Goal: Navigation & Orientation: Find specific page/section

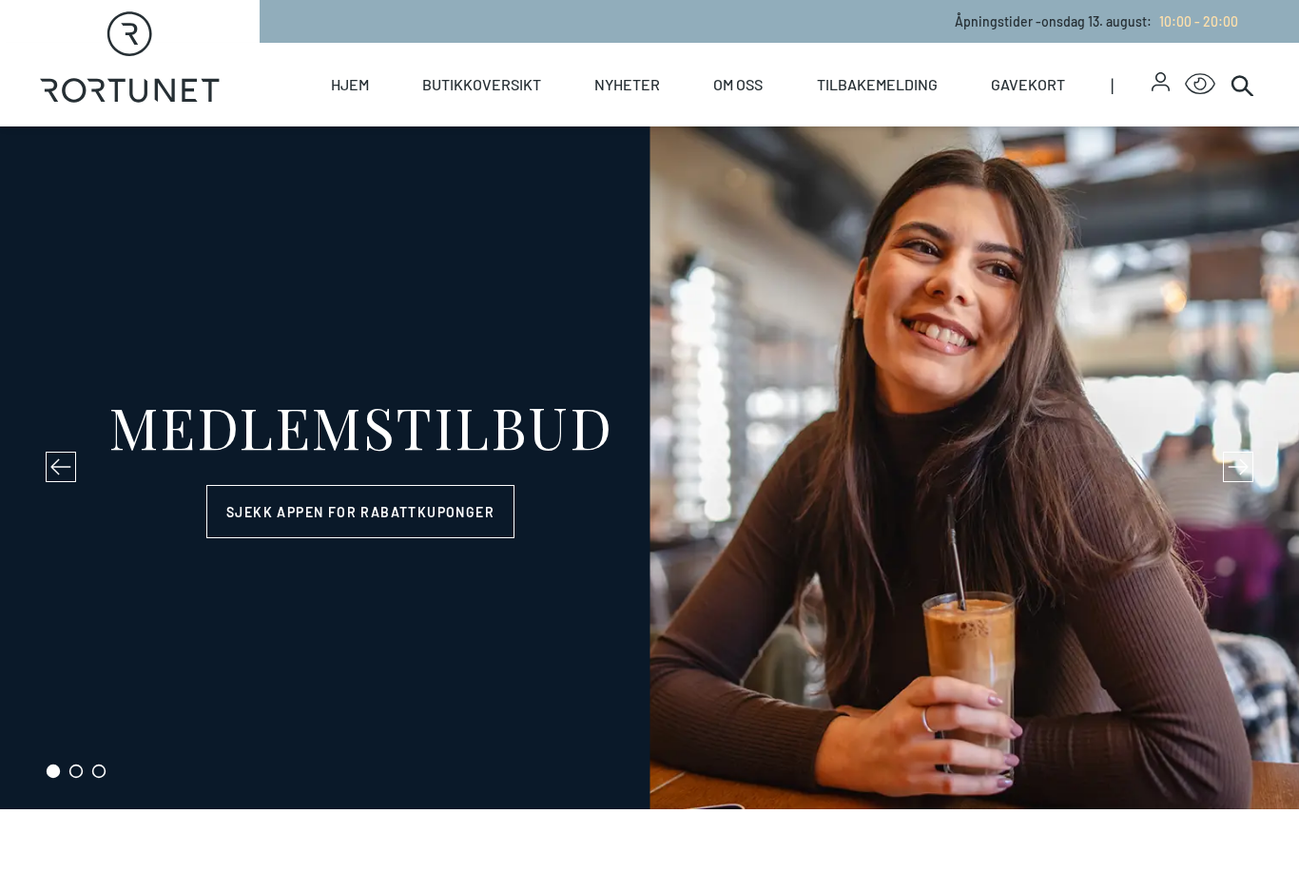
select select "NO"
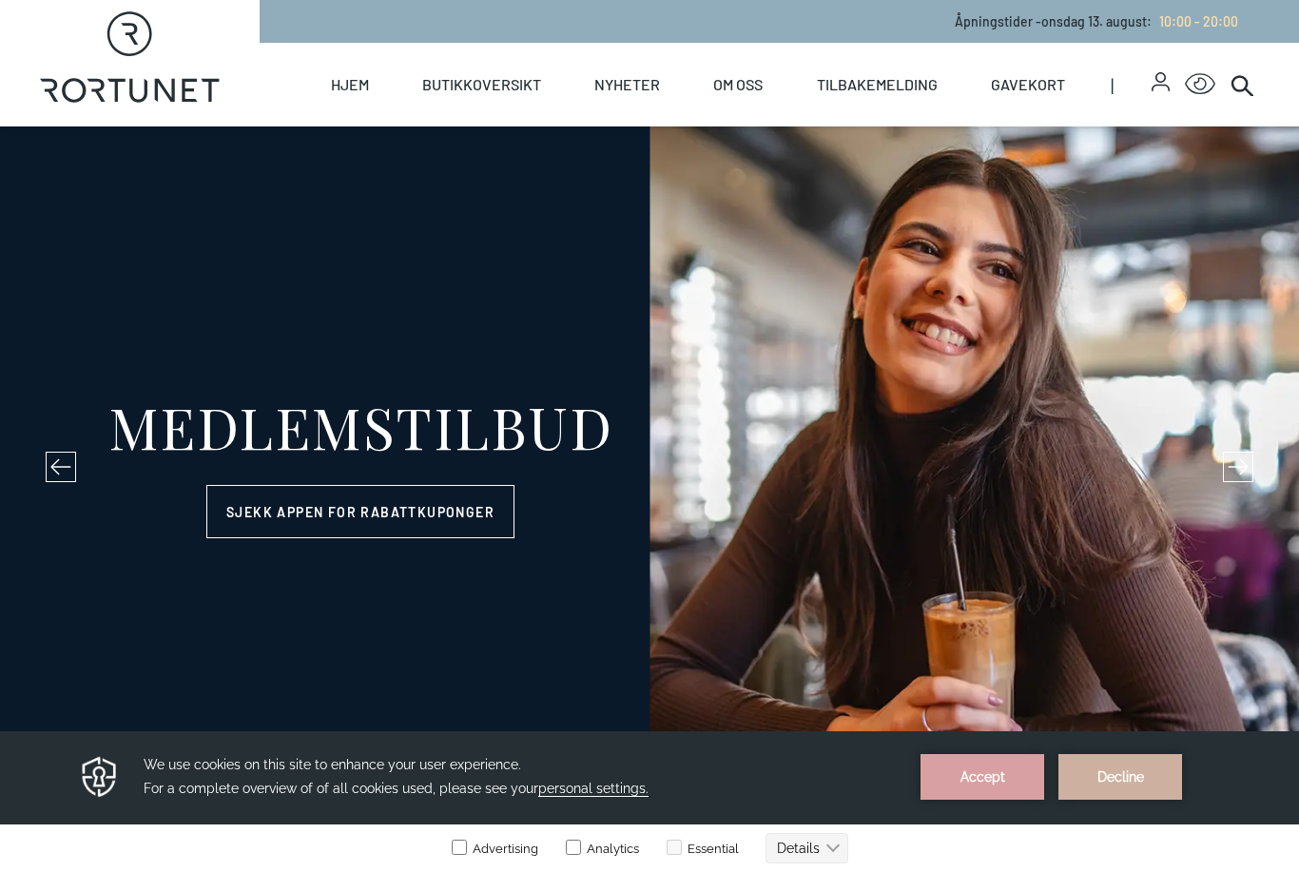
click at [0, 0] on link "Oversiktskart" at bounding box center [0, 0] width 0 height 0
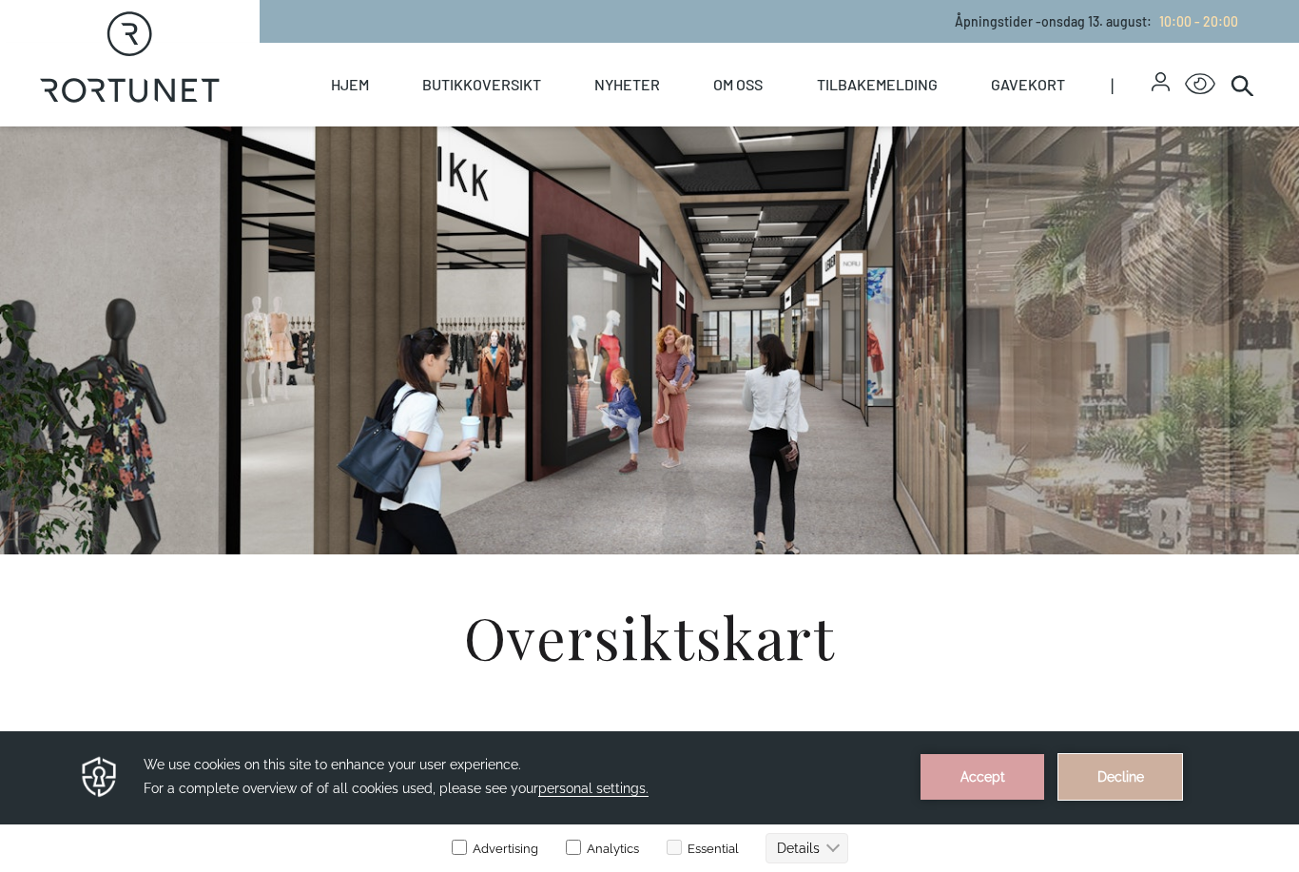
click at [1111, 780] on button "Decline" at bounding box center [1120, 777] width 124 height 46
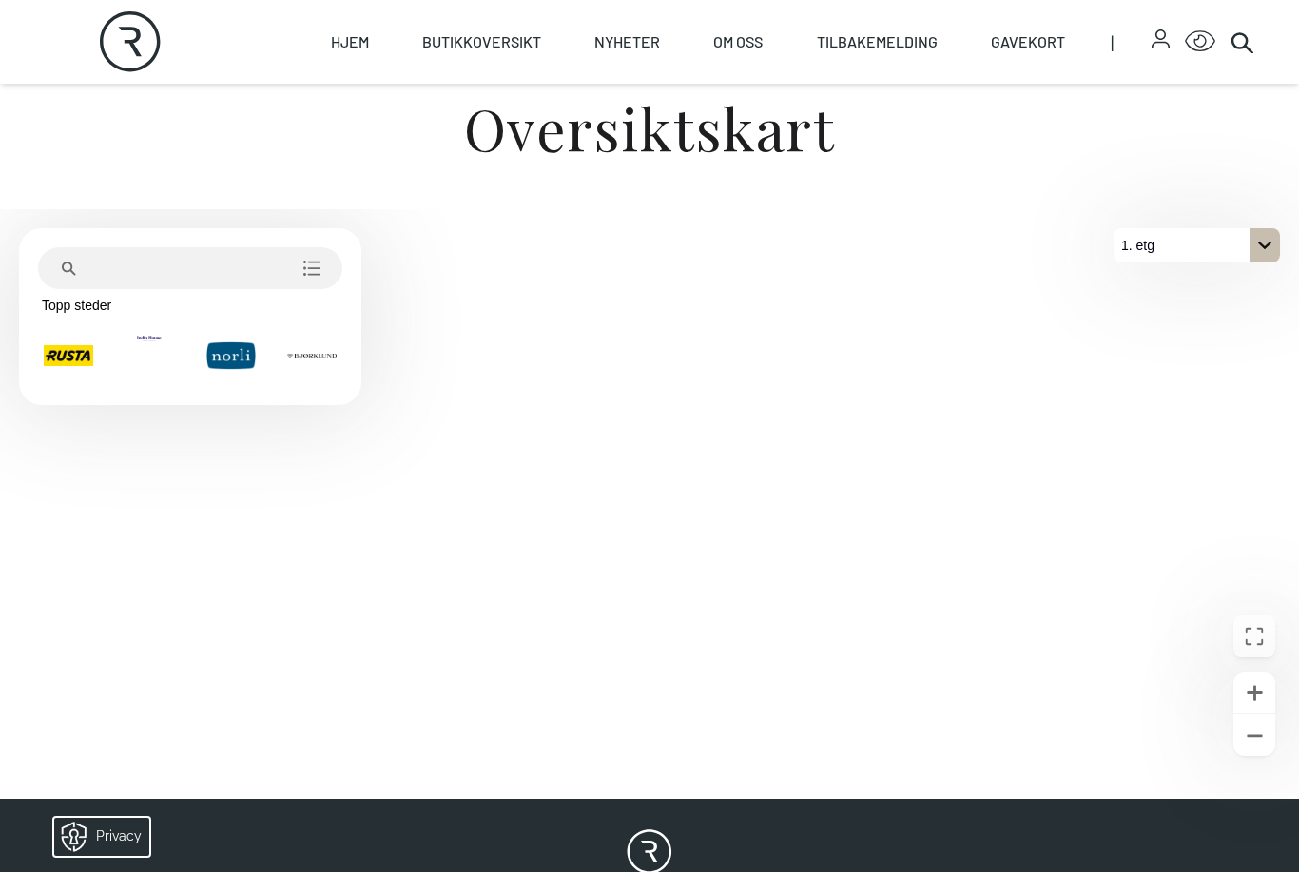
scroll to position [508, 0]
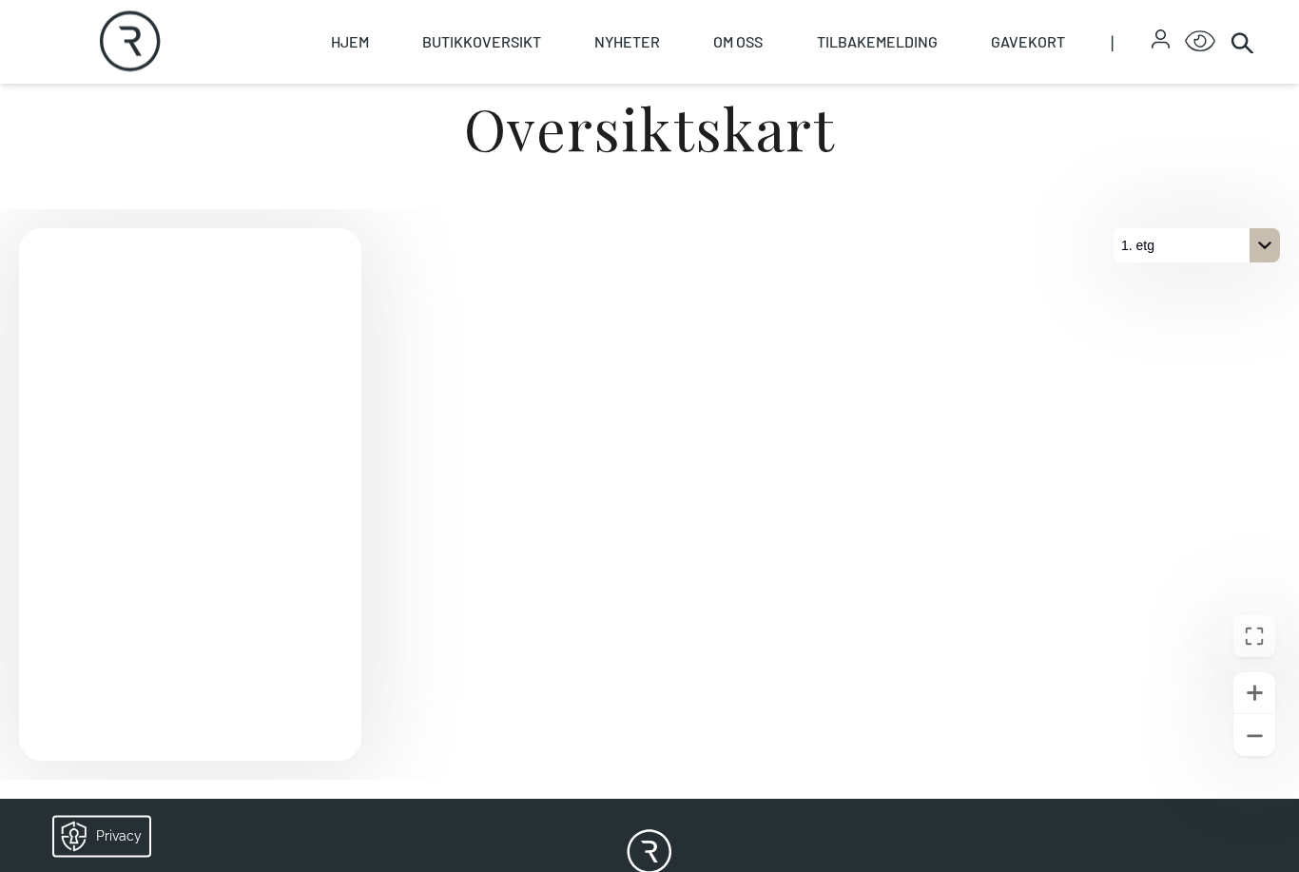
scroll to position [509, 0]
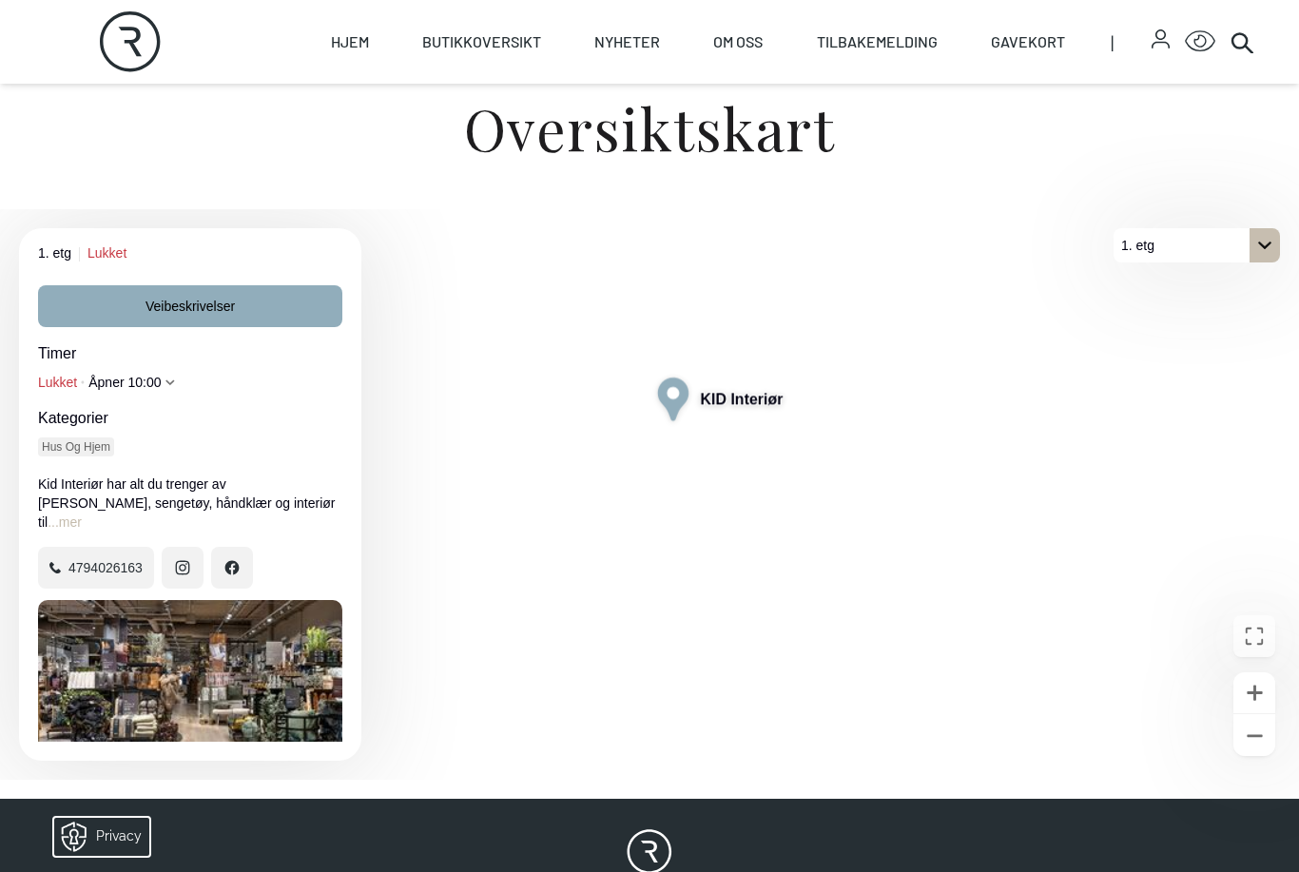
scroll to position [83, 0]
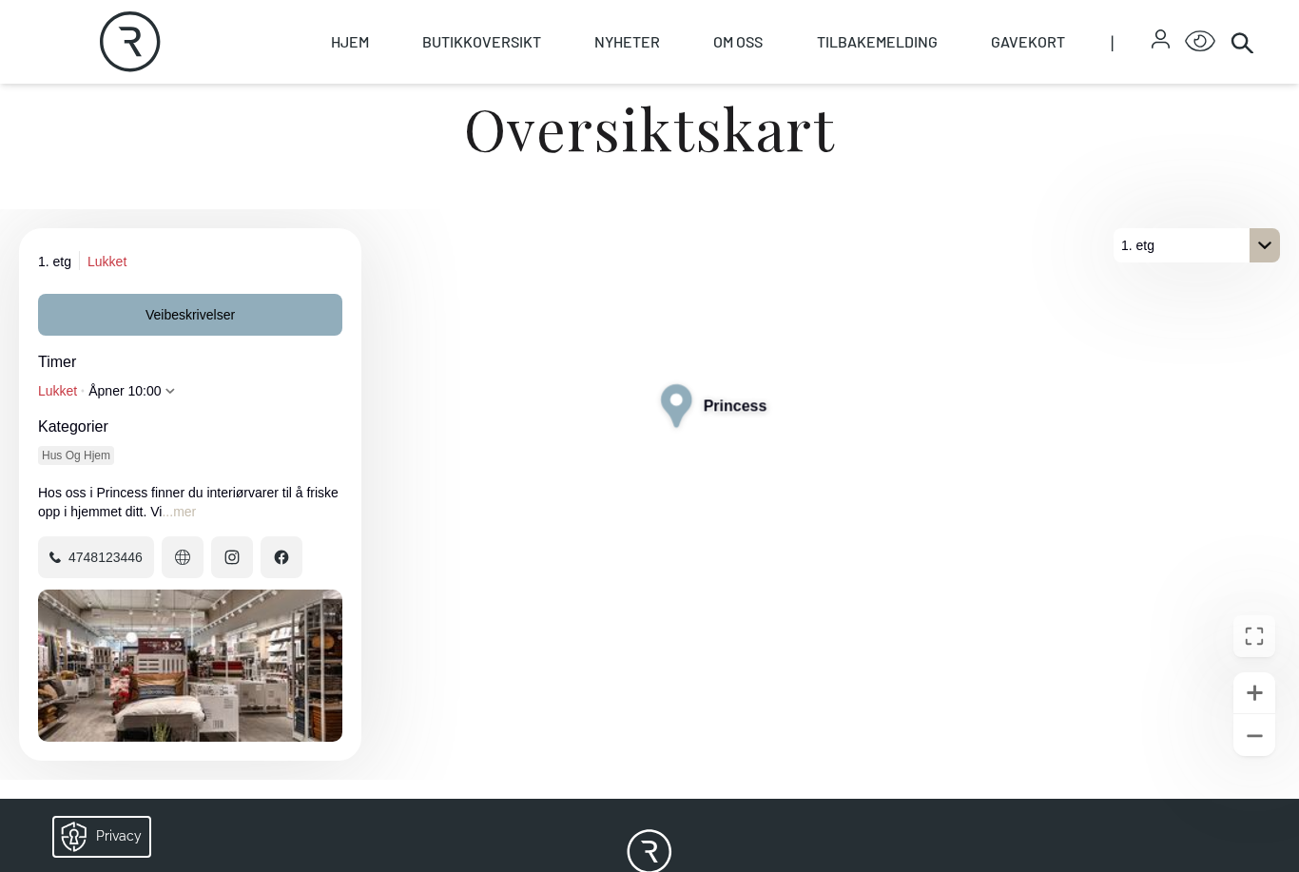
scroll to position [83, 0]
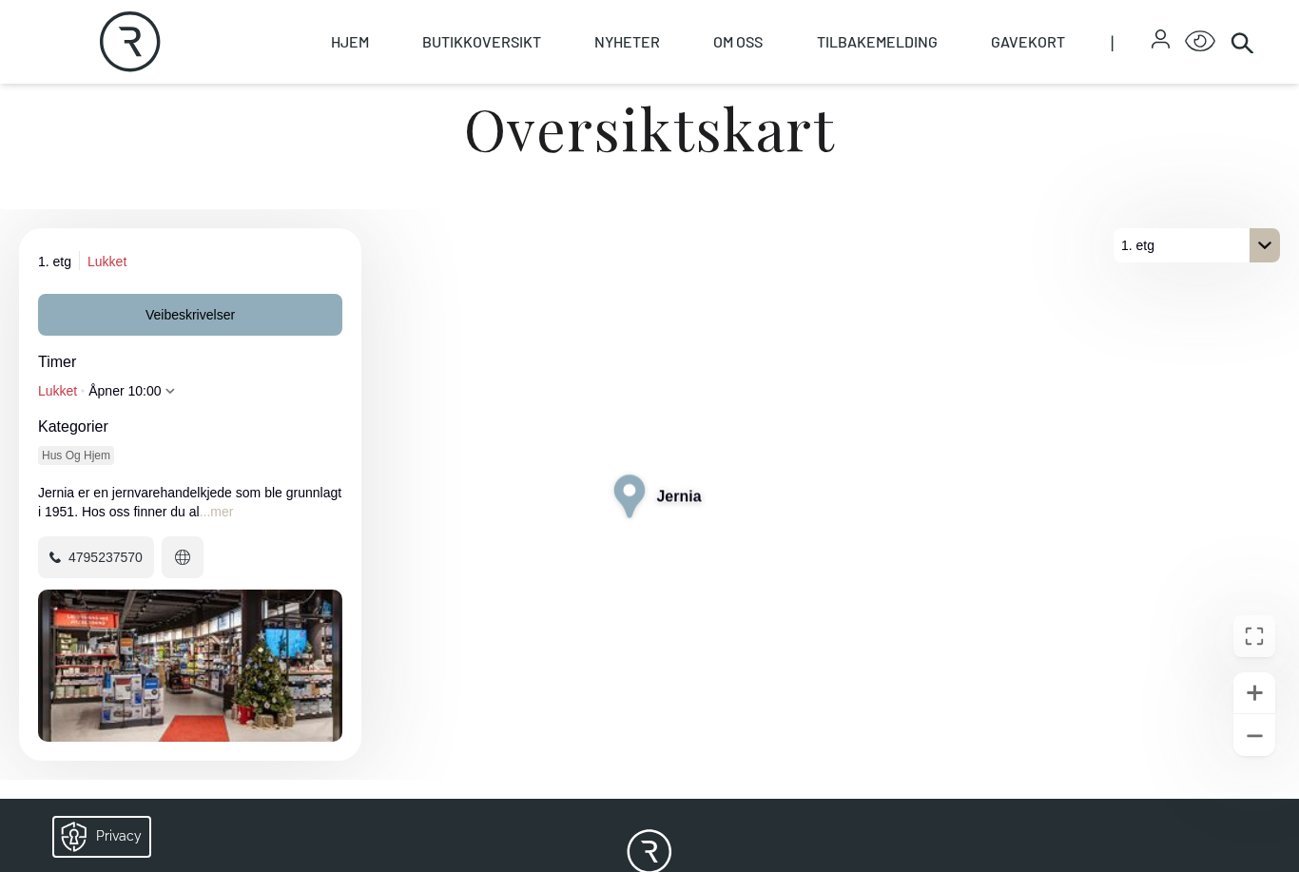
scroll to position [83, 0]
click at [222, 677] on div "Åpne bilde Jernia" at bounding box center [190, 665] width 304 height 152
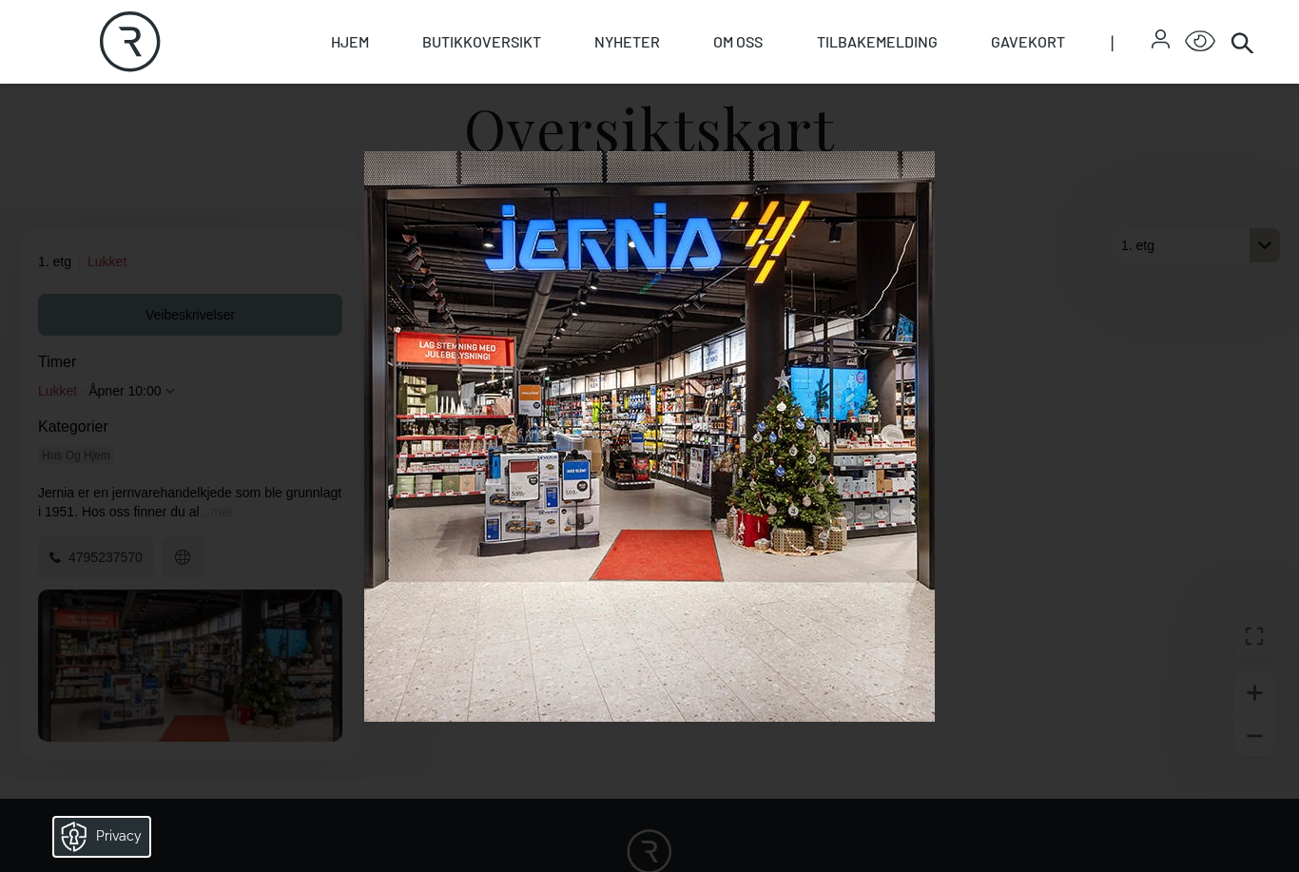
click at [672, 459] on img at bounding box center [649, 436] width 570 height 570
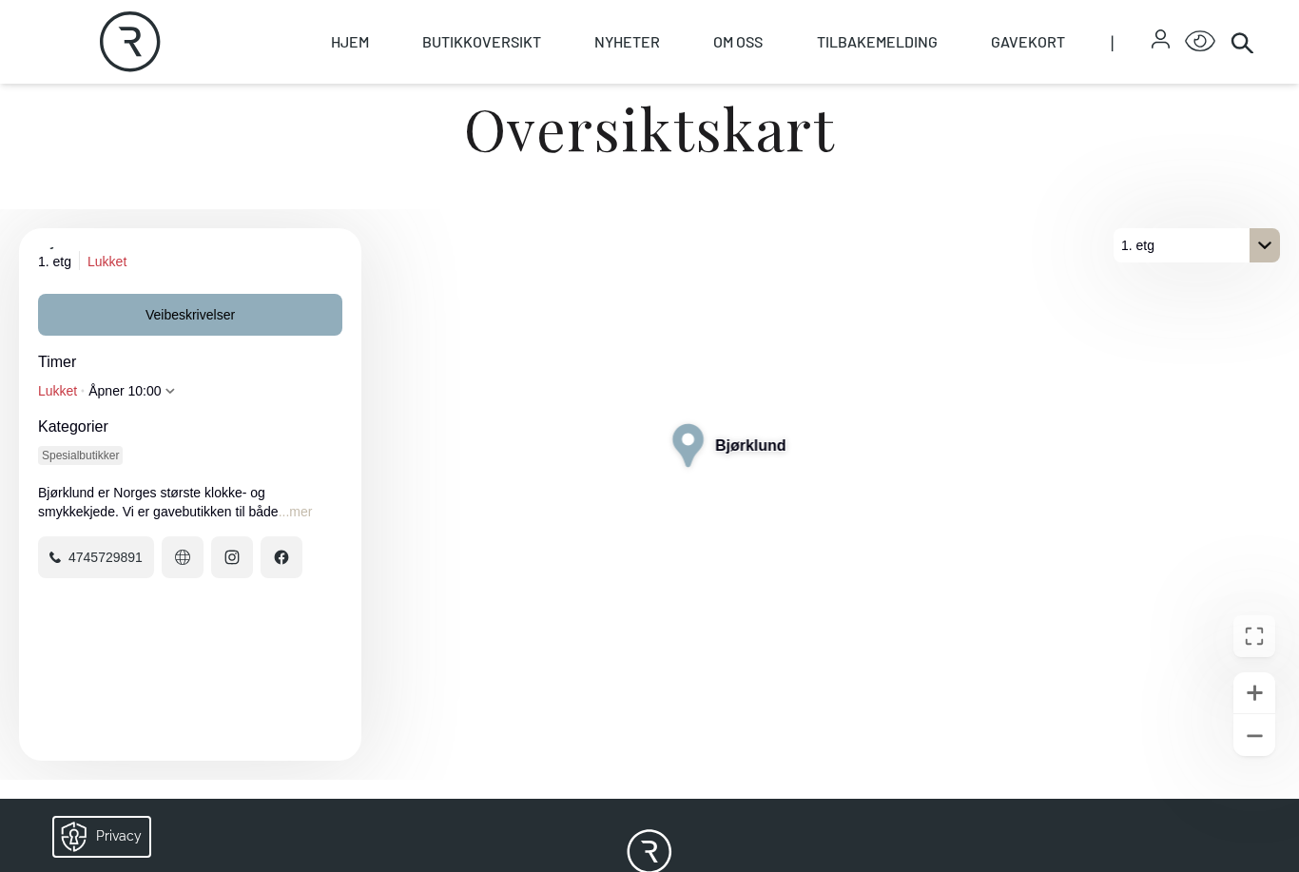
scroll to position [83, 0]
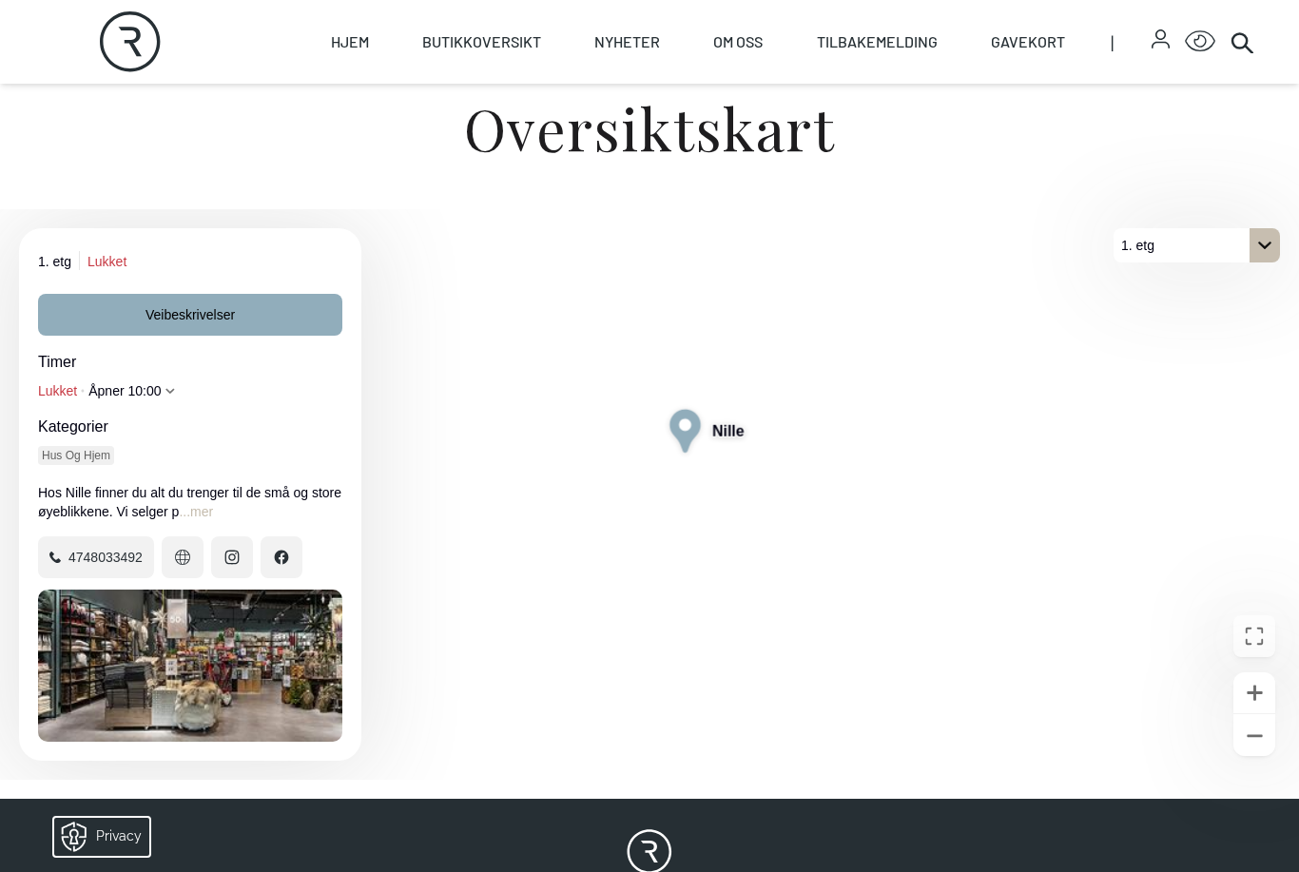
scroll to position [83, 0]
click at [246, 681] on div "Åpne bilde Nille" at bounding box center [190, 665] width 304 height 152
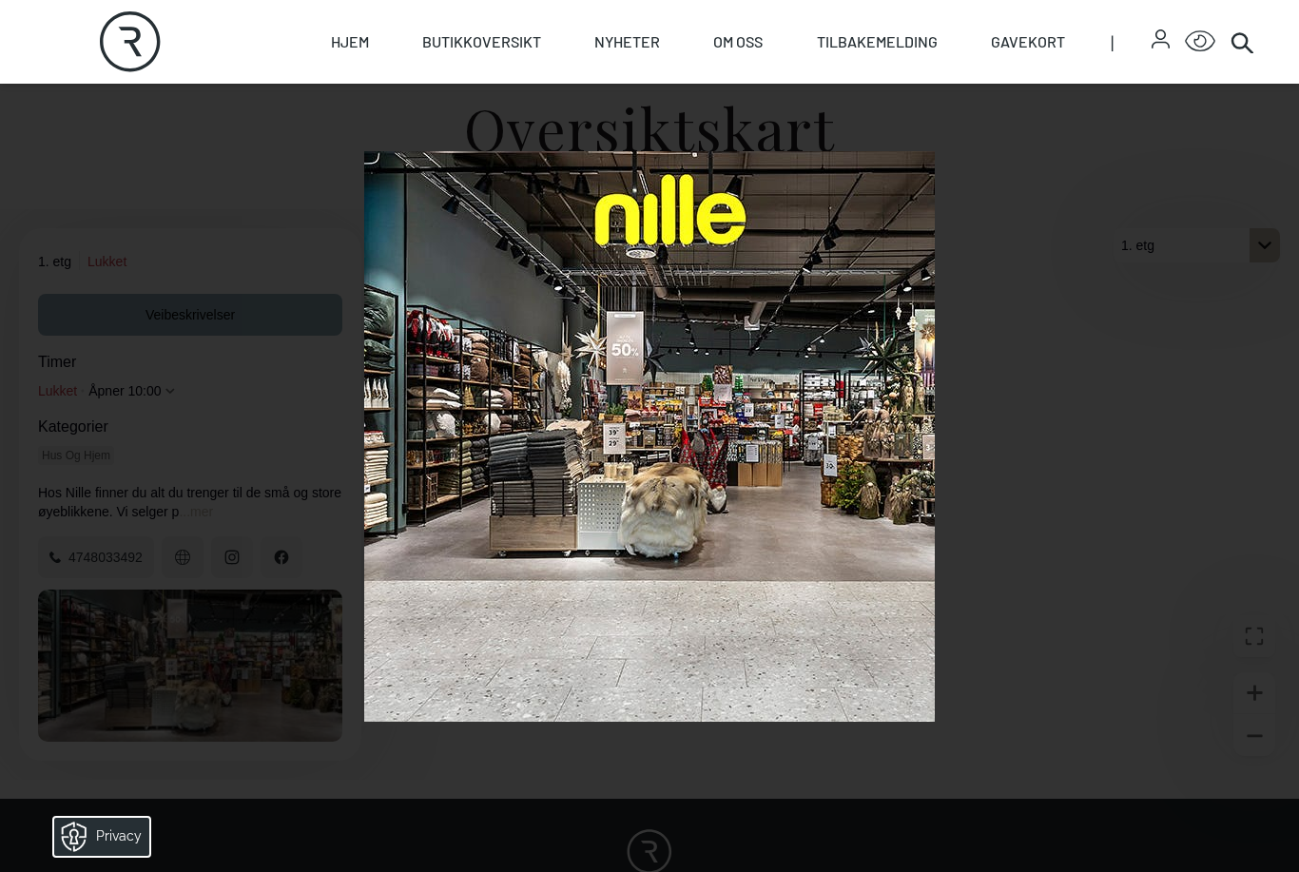
click at [620, 495] on img at bounding box center [649, 436] width 570 height 570
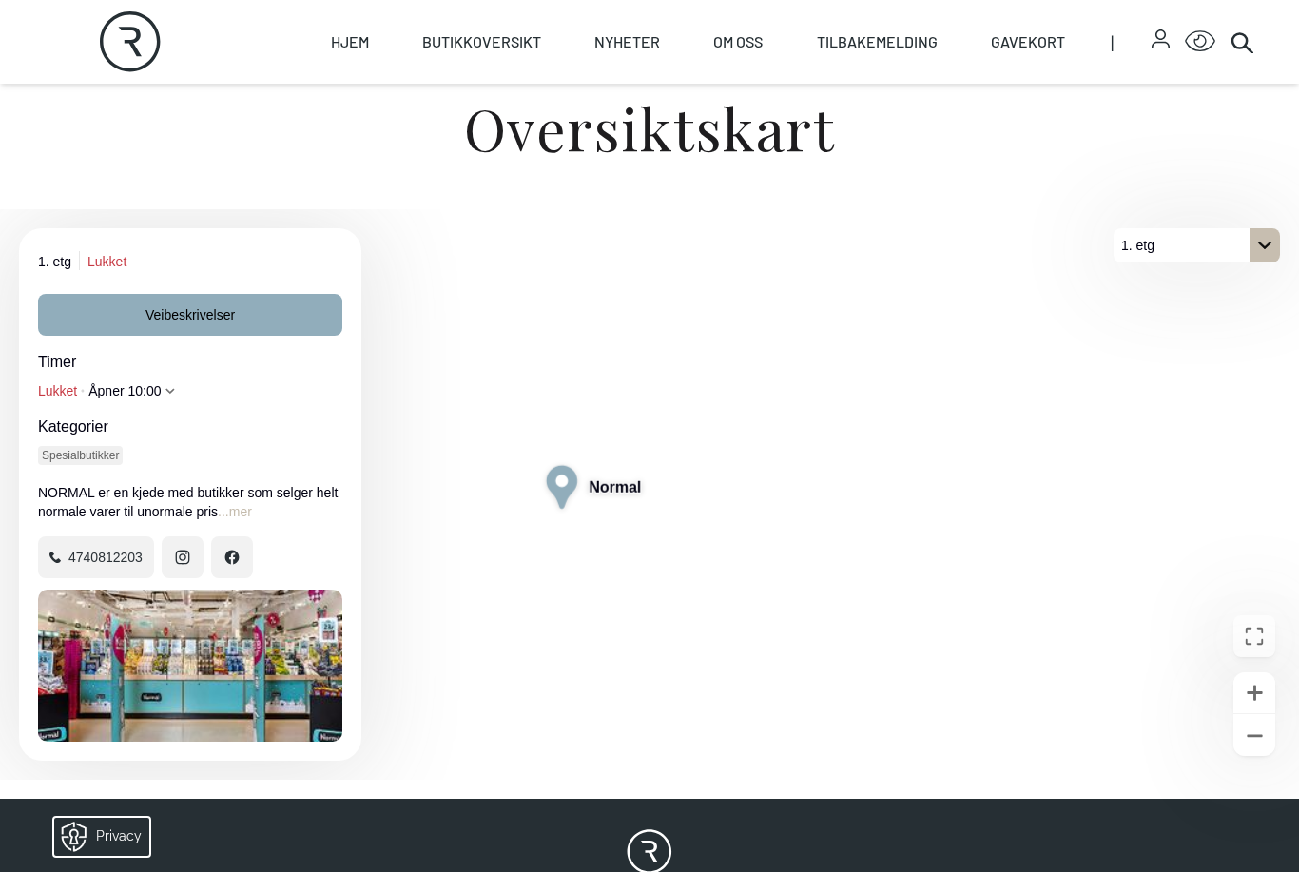
scroll to position [83, 0]
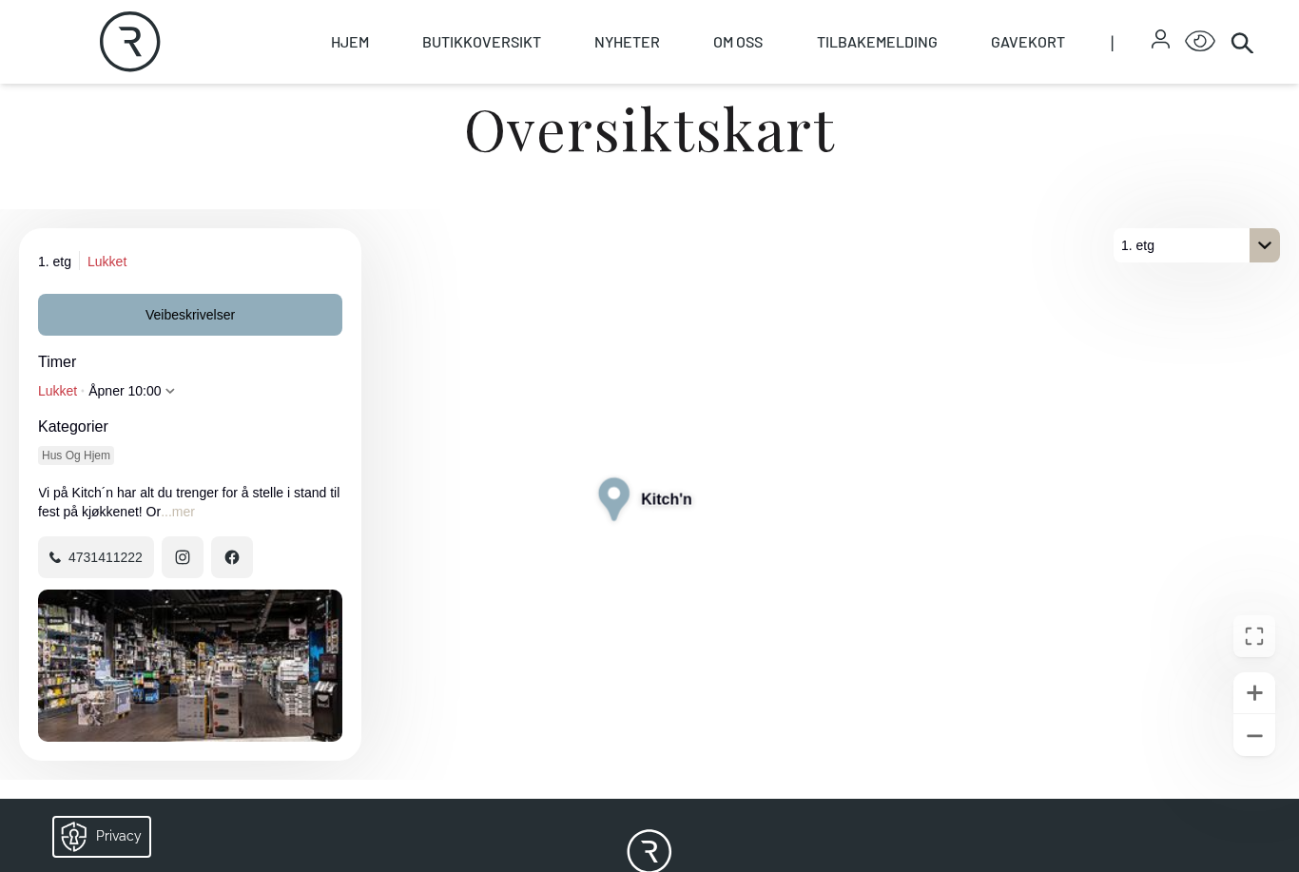
scroll to position [83, 0]
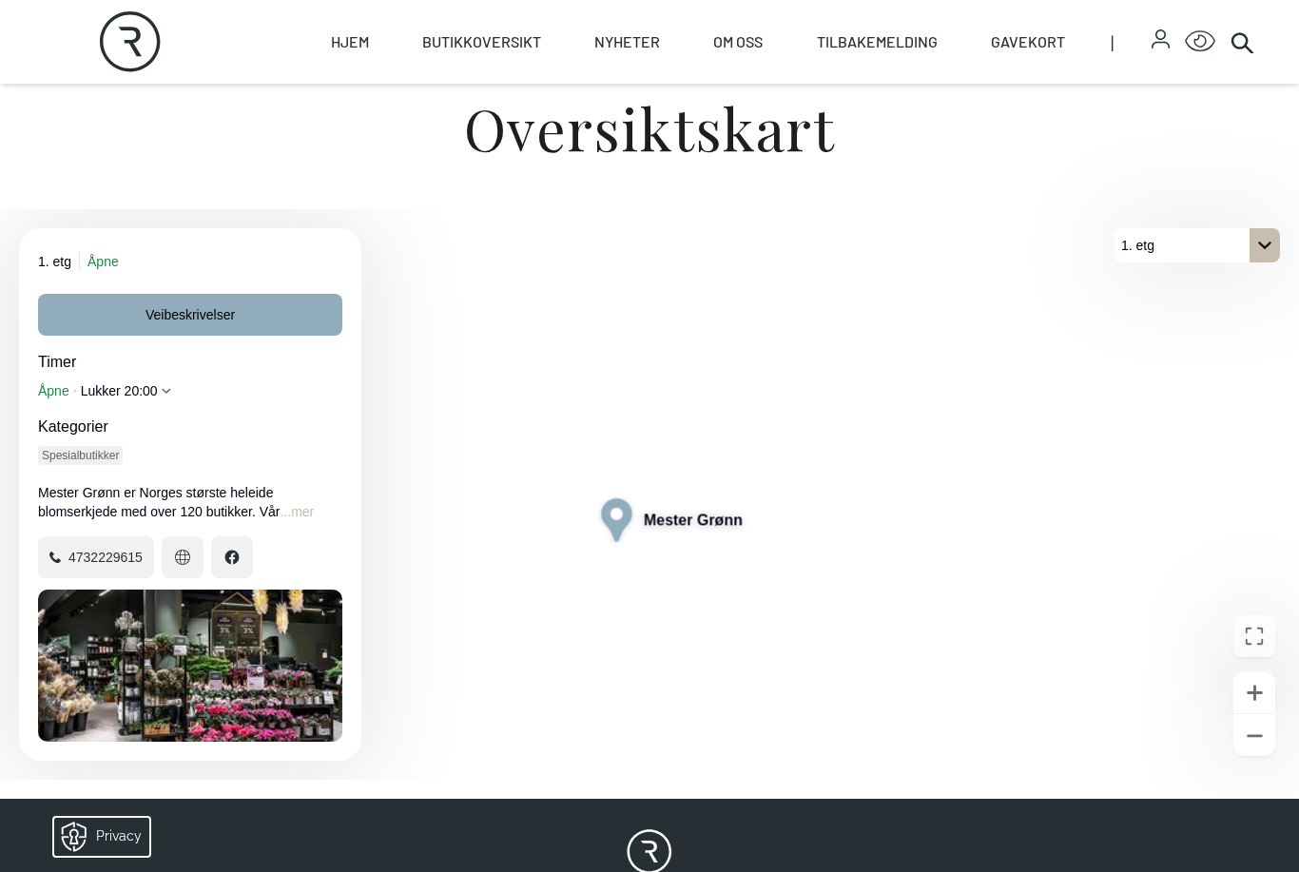
scroll to position [83, 0]
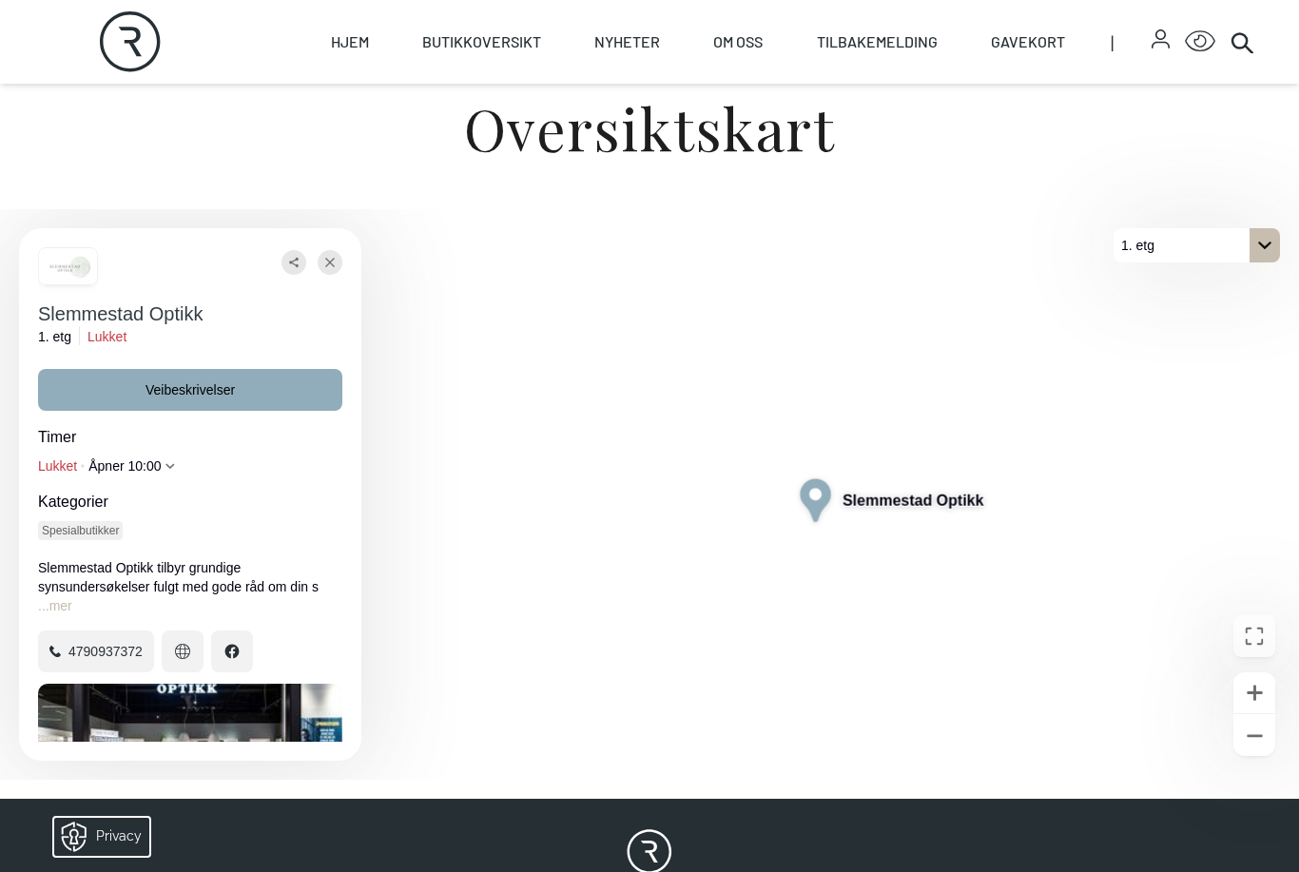
click at [1262, 262] on div "På 1. etg. Klikk for å velge en annen etasje." at bounding box center [1264, 245] width 30 height 34
click at [1191, 307] on button "2. etg" at bounding box center [1196, 288] width 166 height 53
